Goal: Transaction & Acquisition: Purchase product/service

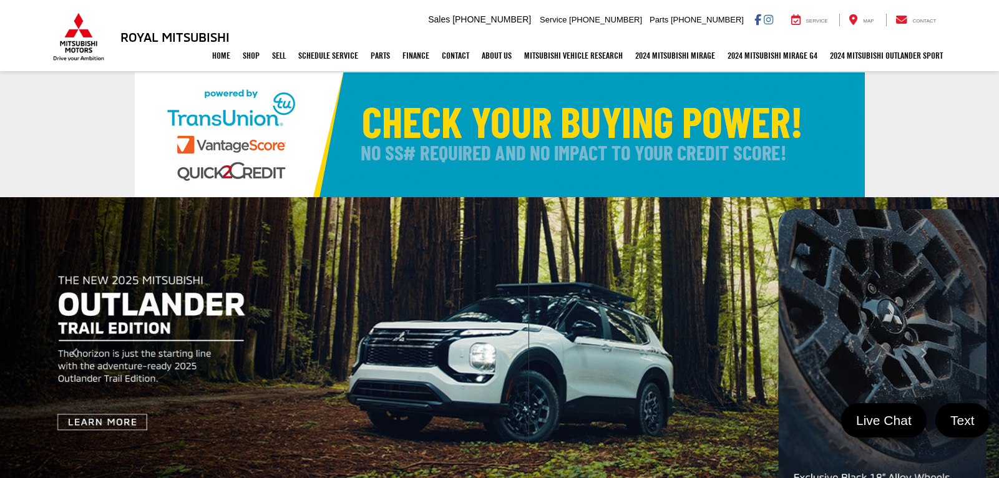
select select "Mitsubishi"
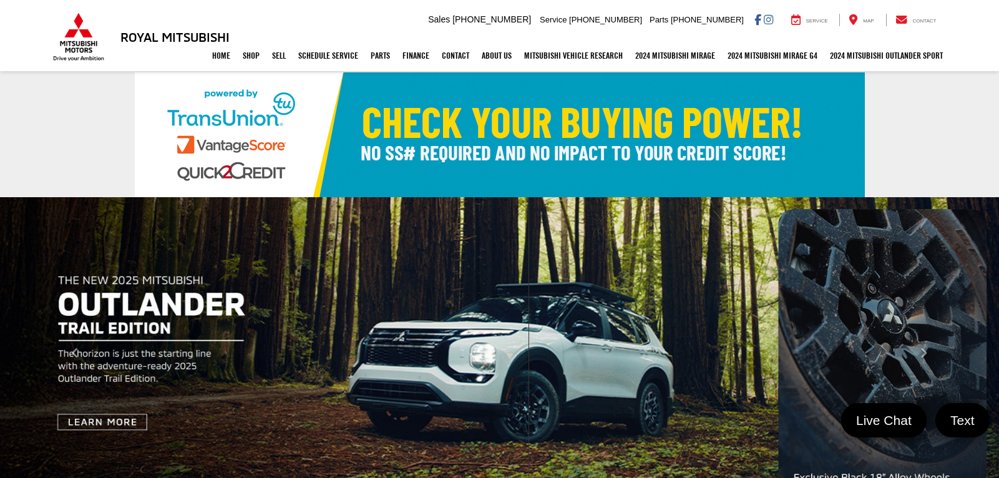
select select "Type:U"
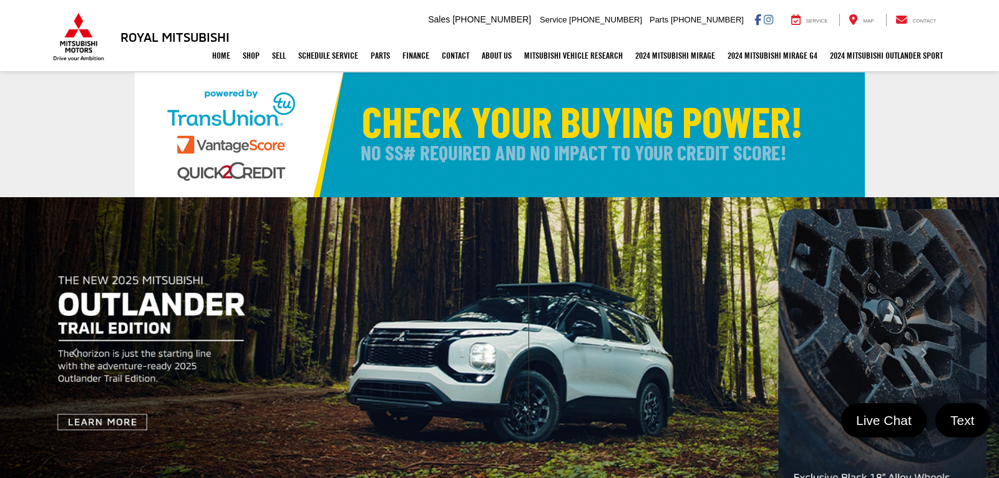
select select "Choose Year from the dropdown"
select select "Choose Make from the dropdown"
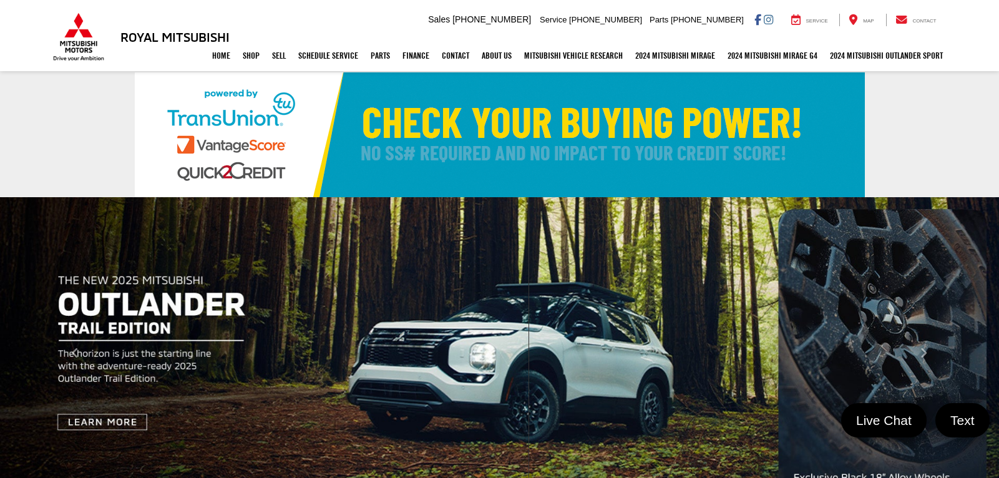
select select "Choose Model from the dropdown"
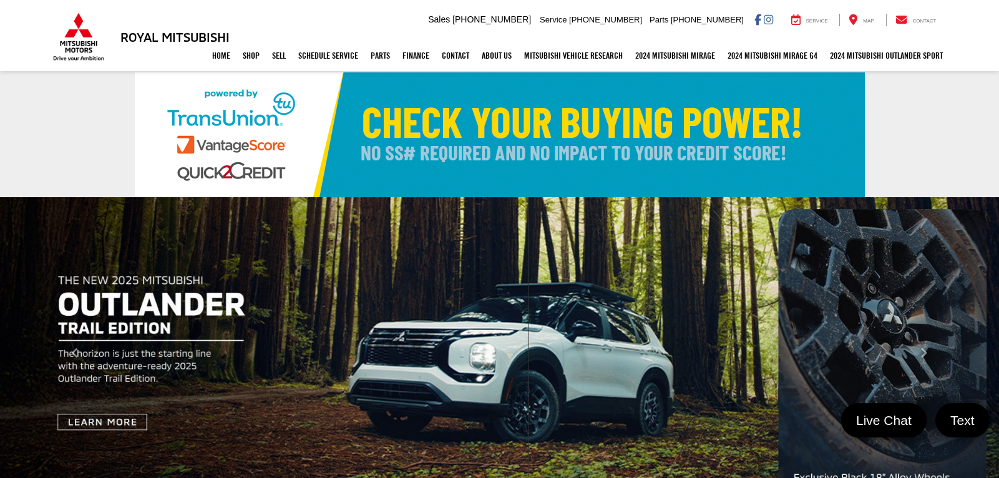
scroll to position [258, 0]
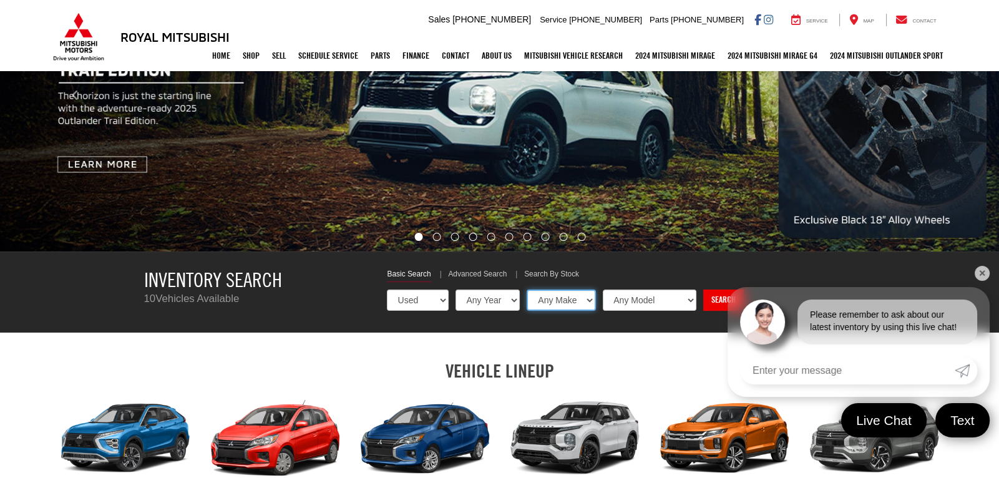
click at [560, 300] on select "Any Make Buick Chevrolet Dodge Ford GMC Hyundai Jeep Mazda Mitsubishi Nissan To…" at bounding box center [561, 300] width 69 height 21
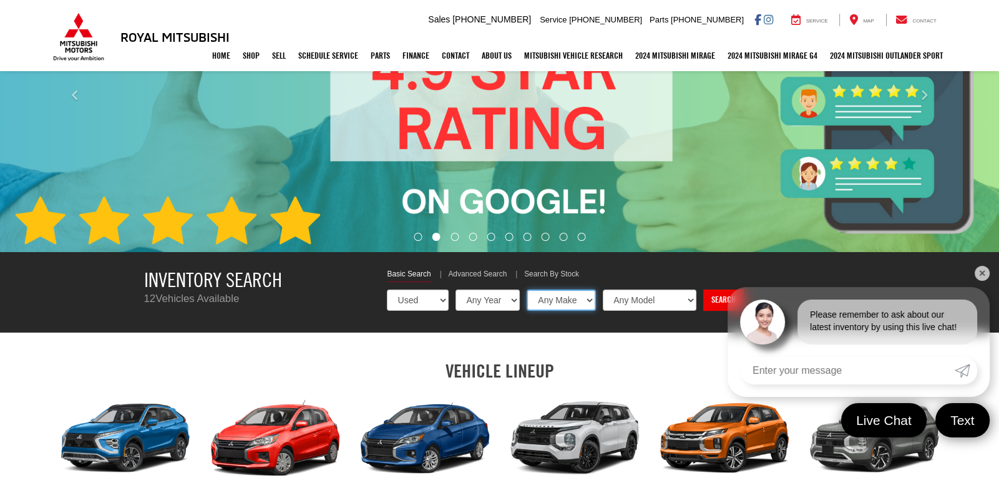
scroll to position [0, 0]
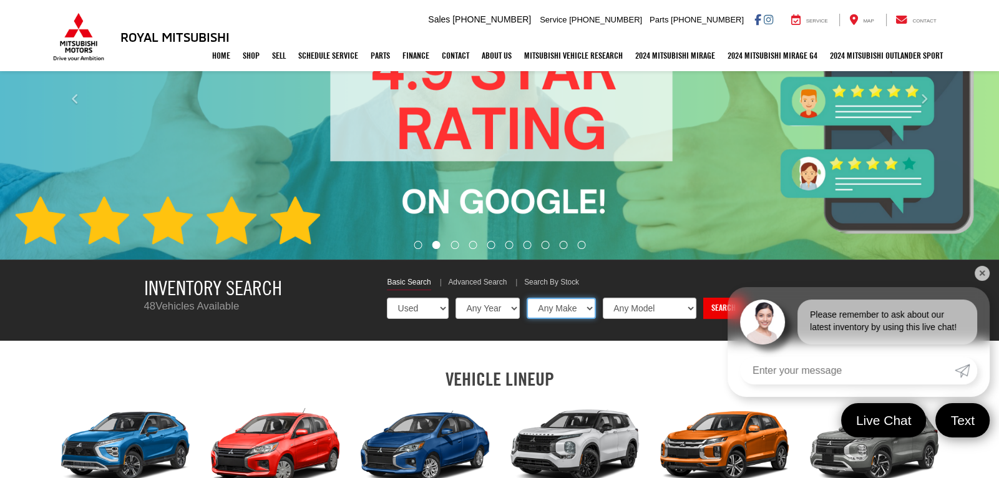
select select "Toyota"
click at [527, 298] on select "Any Make Buick Chevrolet Dodge Ford GMC Hyundai Jeep Mazda Mitsubishi Nissan To…" at bounding box center [561, 308] width 69 height 21
click at [982, 273] on link "✕" at bounding box center [982, 273] width 15 height 15
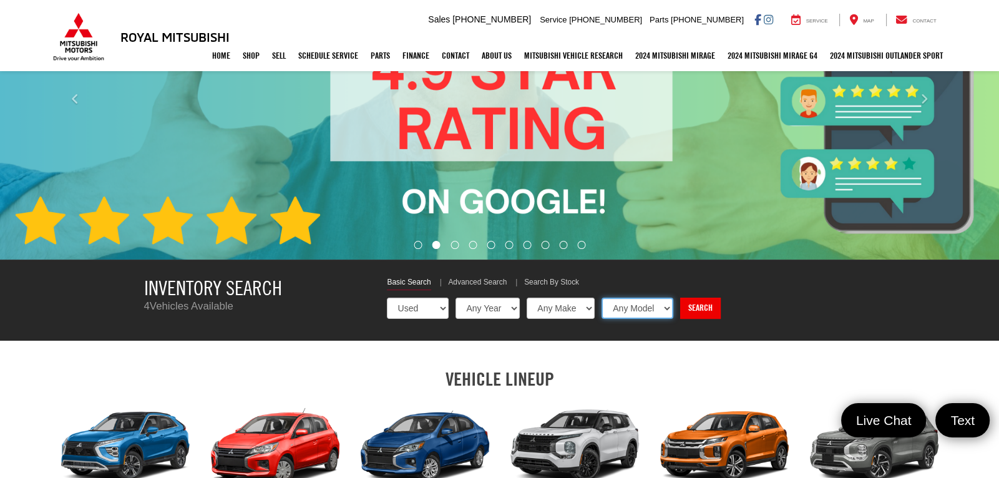
click at [633, 313] on select "Any Model Camry RAV4 Sienna" at bounding box center [638, 308] width 72 height 21
click at [679, 306] on link "Search" at bounding box center [699, 308] width 41 height 21
